Goal: Book appointment/travel/reservation

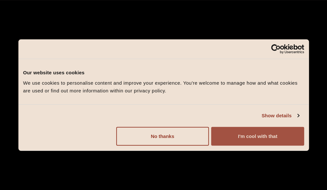
click at [265, 142] on button "I'm cool with that" at bounding box center [257, 136] width 93 height 19
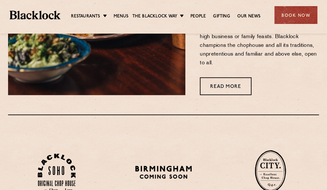
scroll to position [313, 0]
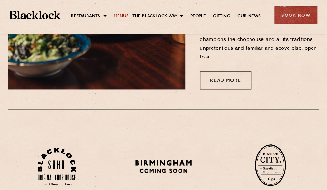
click at [120, 15] on link "Menus" at bounding box center [121, 16] width 15 height 7
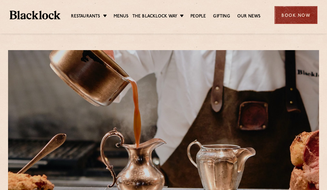
click at [296, 14] on div "Book Now" at bounding box center [295, 15] width 43 height 18
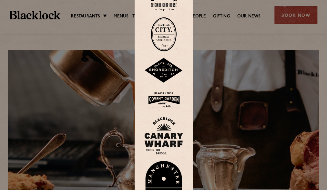
click at [166, 74] on img at bounding box center [163, 70] width 39 height 25
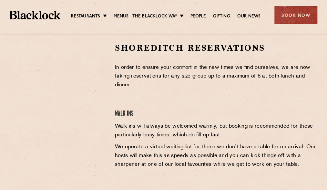
scroll to position [217, 0]
